Goal: Transaction & Acquisition: Book appointment/travel/reservation

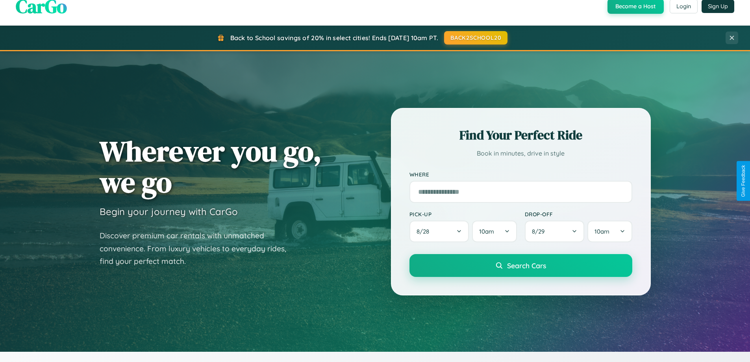
scroll to position [542, 0]
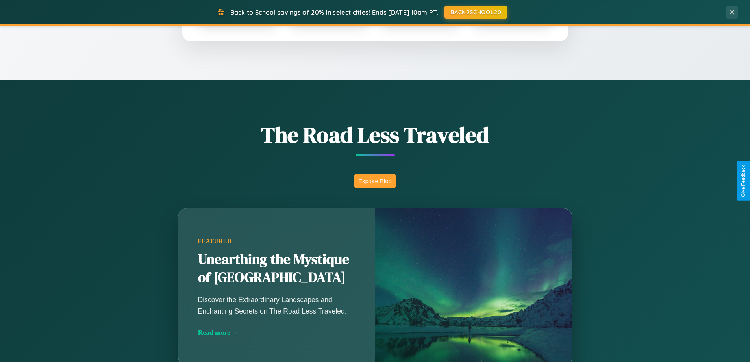
click at [375, 181] on button "Explore Blog" at bounding box center [375, 181] width 41 height 15
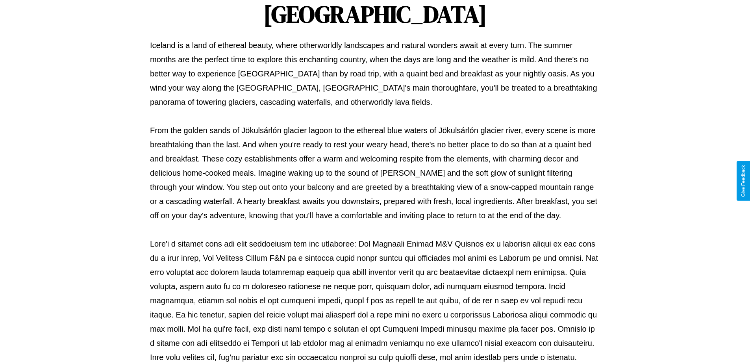
scroll to position [255, 0]
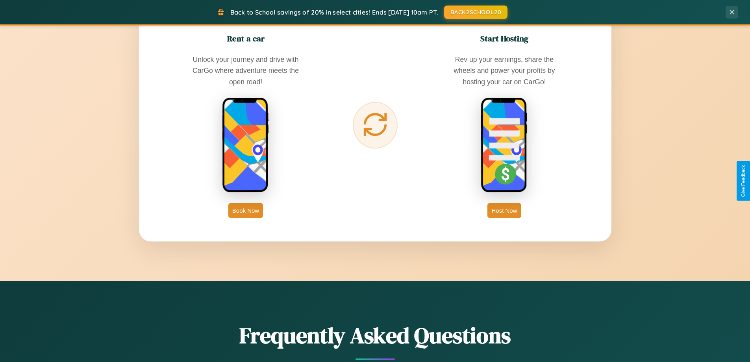
scroll to position [1266, 0]
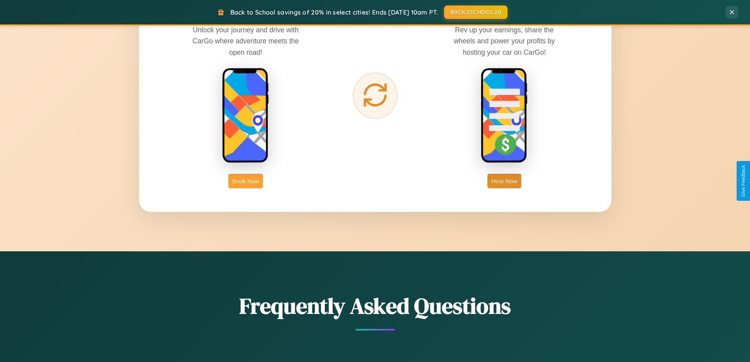
click at [246, 181] on button "Book Now" at bounding box center [245, 181] width 35 height 15
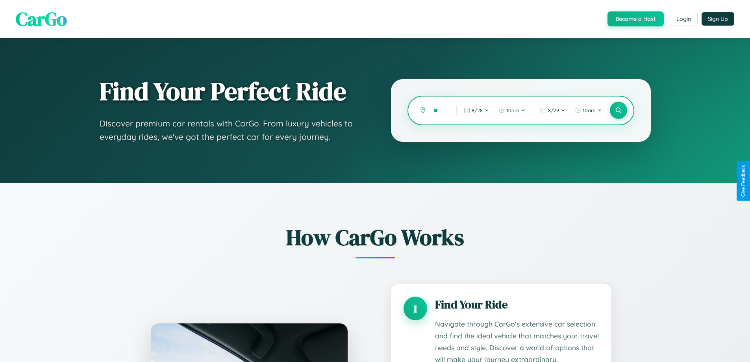
type input "***"
